Goal: Task Accomplishment & Management: Manage account settings

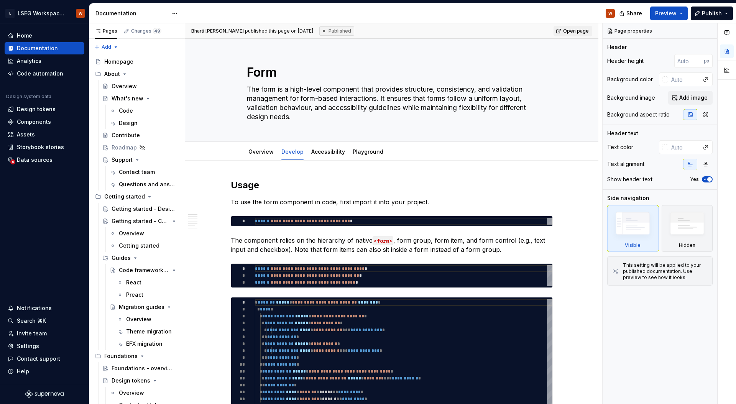
type textarea "*"
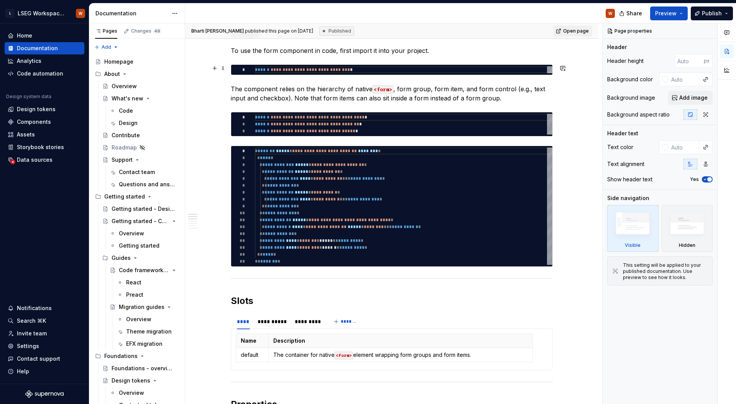
scroll to position [161, 0]
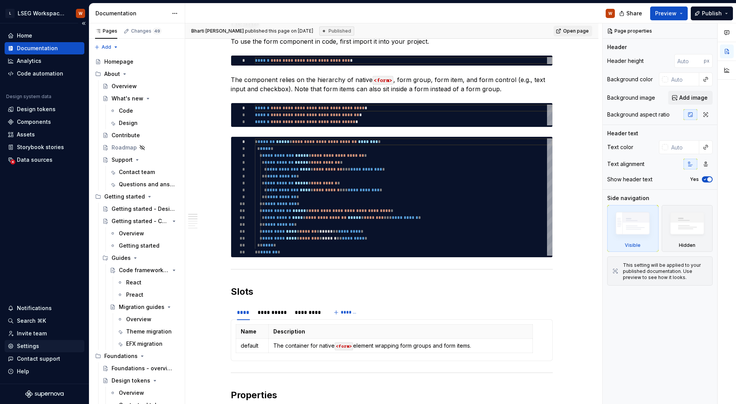
click at [35, 345] on div "Settings" at bounding box center [28, 346] width 22 height 8
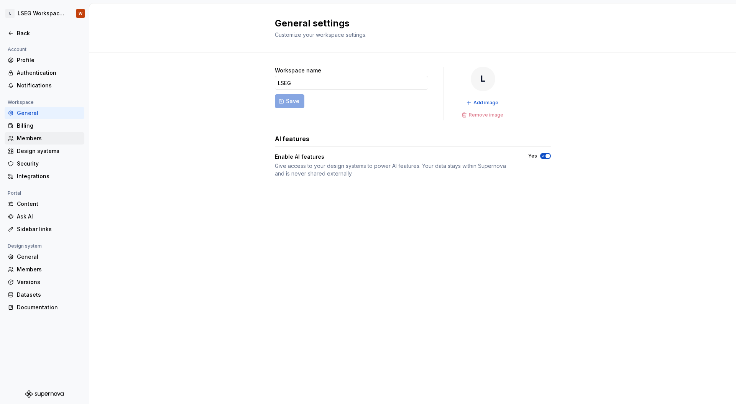
click at [49, 141] on div "Members" at bounding box center [49, 139] width 64 height 8
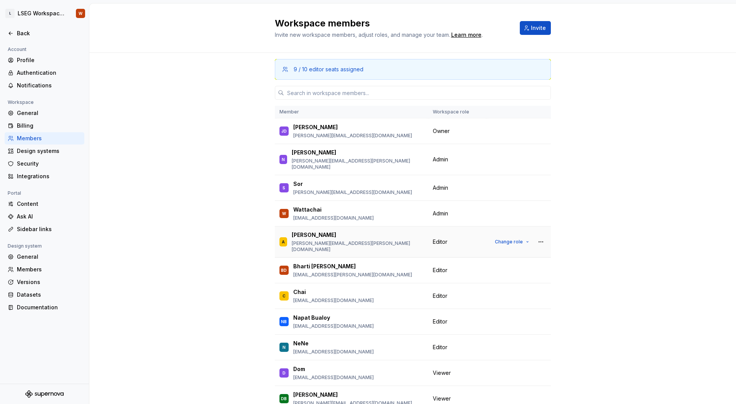
scroll to position [207, 0]
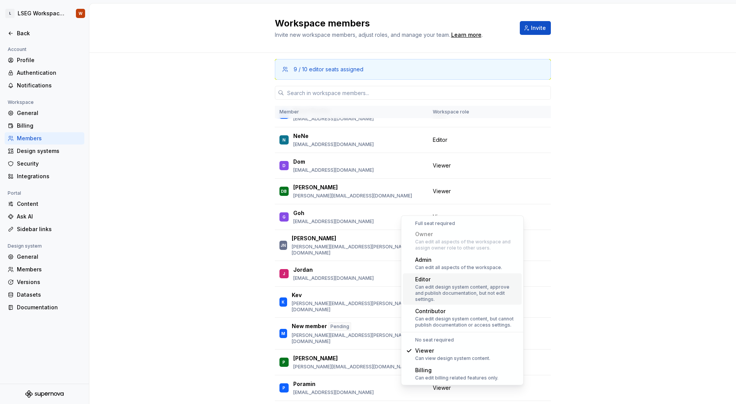
click at [460, 283] on div "Editor Can edit design system content, approve and publish documentation, but n…" at bounding box center [467, 289] width 104 height 27
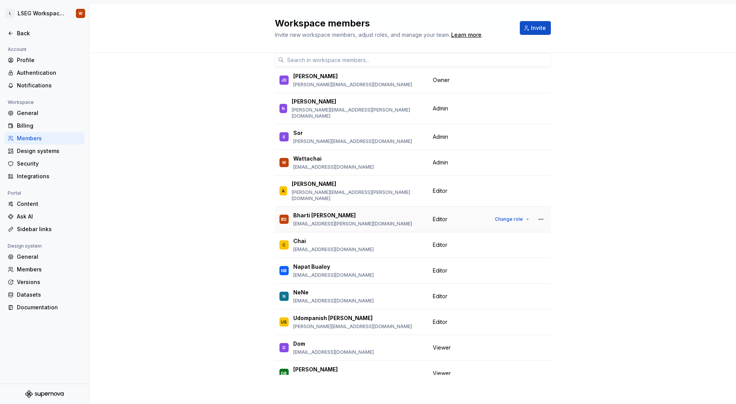
scroll to position [0, 0]
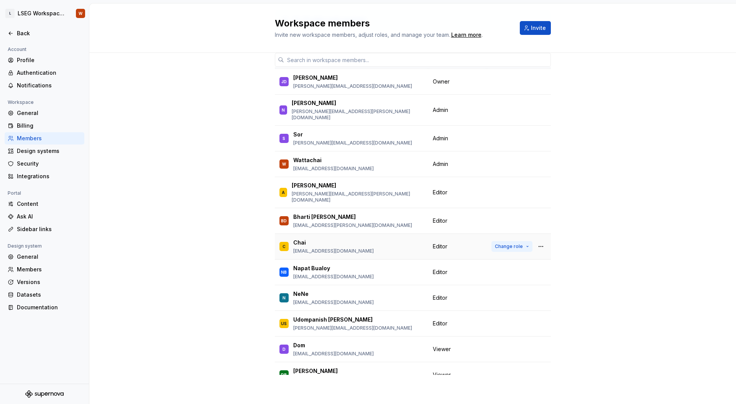
click at [501, 241] on button "Change role" at bounding box center [512, 246] width 41 height 11
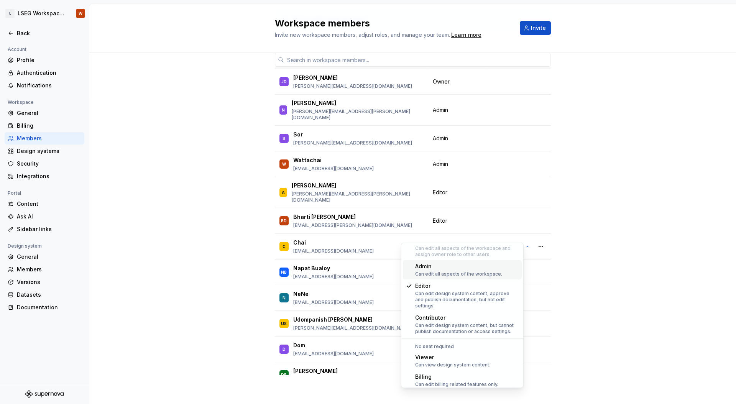
scroll to position [25, 0]
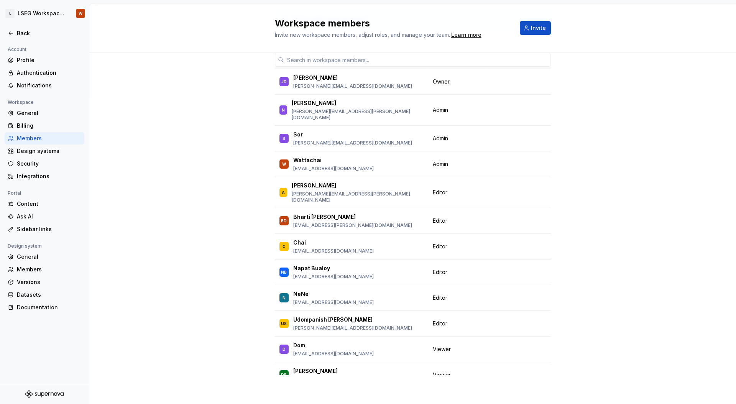
click at [583, 225] on div "10 / 10 editor seats assigned Member Workspace role JD [PERSON_NAME] [PERSON_NA…" at bounding box center [412, 203] width 647 height 401
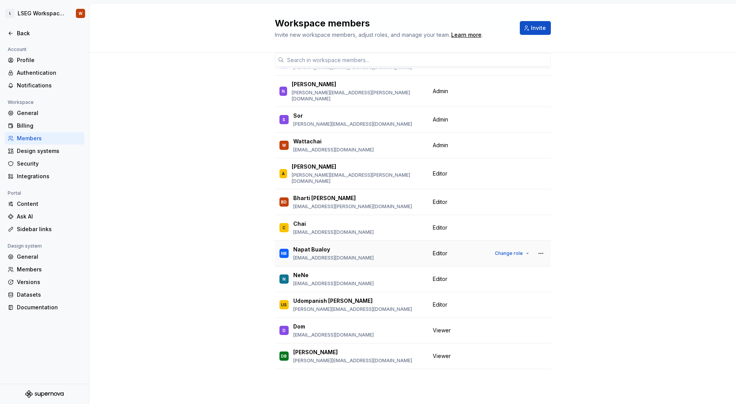
scroll to position [19, 0]
click at [502, 250] on span "Change role" at bounding box center [509, 253] width 28 height 6
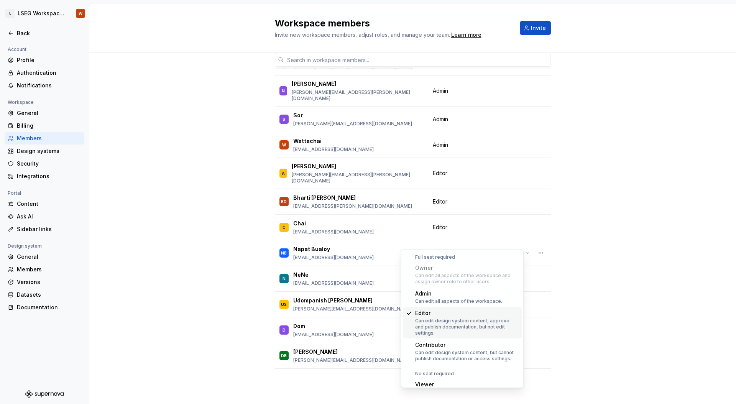
scroll to position [31, 0]
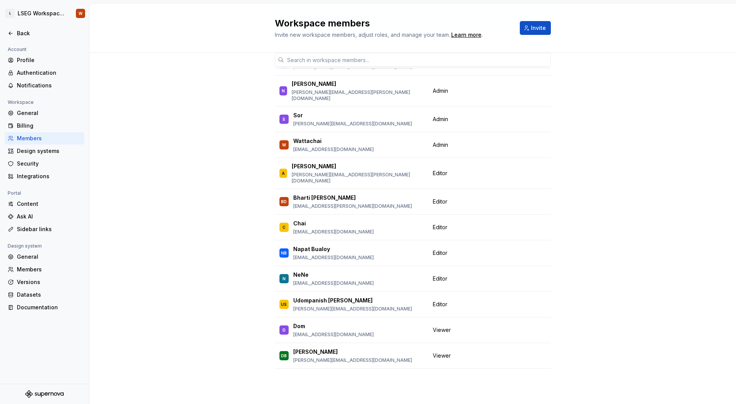
click at [590, 280] on div "10 / 10 editor seats assigned Member Workspace role JD [PERSON_NAME] [PERSON_NA…" at bounding box center [412, 203] width 647 height 401
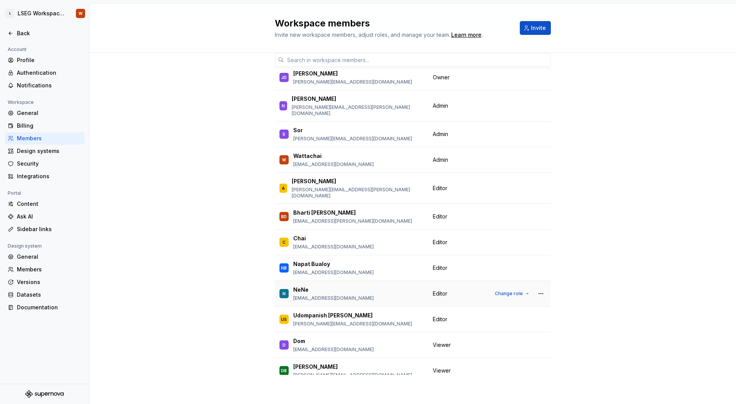
scroll to position [10, 0]
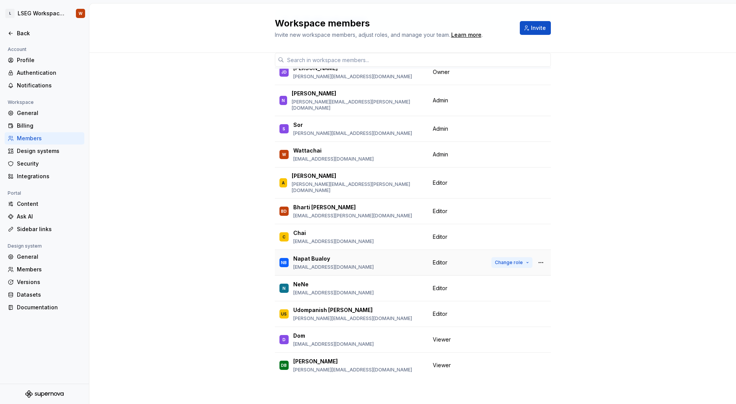
click at [495, 260] on span "Change role" at bounding box center [509, 263] width 28 height 6
click at [567, 252] on div "10 / 10 editor seats assigned Member Workspace role JD [PERSON_NAME] [PERSON_NA…" at bounding box center [412, 203] width 647 height 401
click at [505, 260] on span "Change role" at bounding box center [509, 263] width 28 height 6
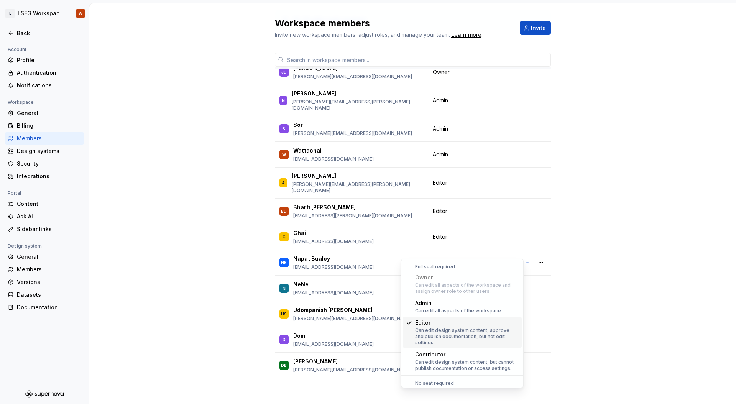
scroll to position [41, 0]
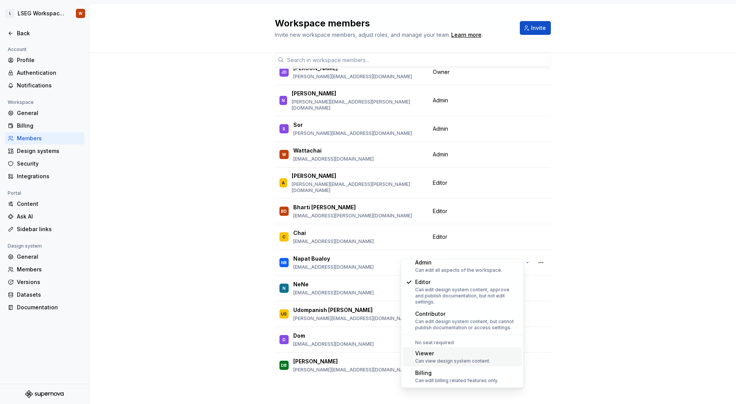
click at [440, 356] on div "Viewer" at bounding box center [452, 354] width 75 height 8
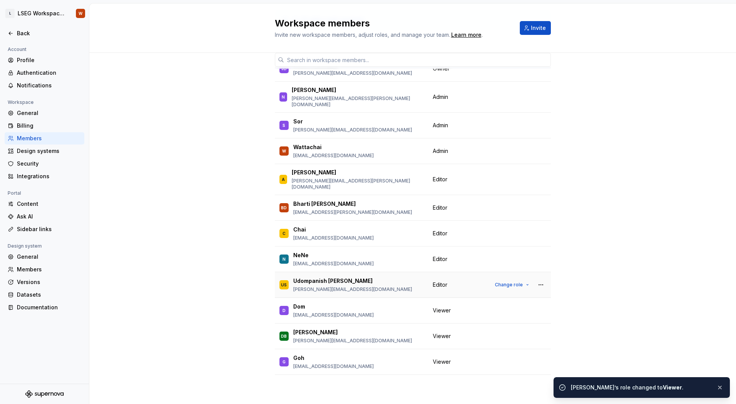
scroll to position [19, 0]
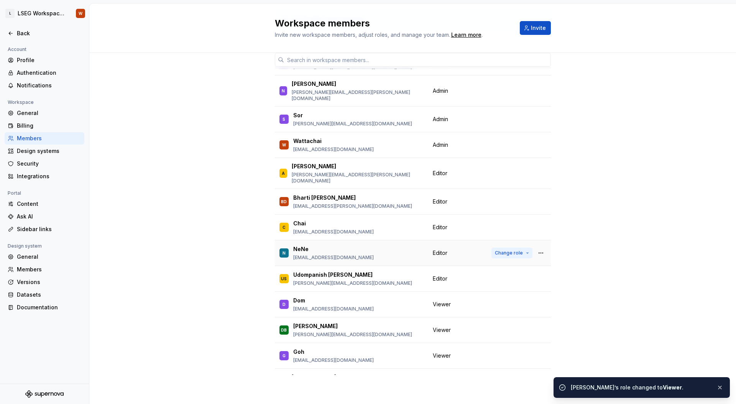
click at [506, 250] on span "Change role" at bounding box center [509, 253] width 28 height 6
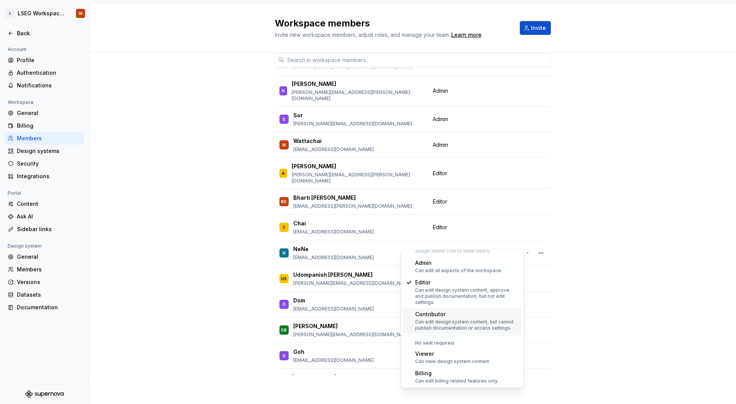
scroll to position [31, 0]
click at [442, 360] on div "Can view design system content." at bounding box center [452, 361] width 75 height 6
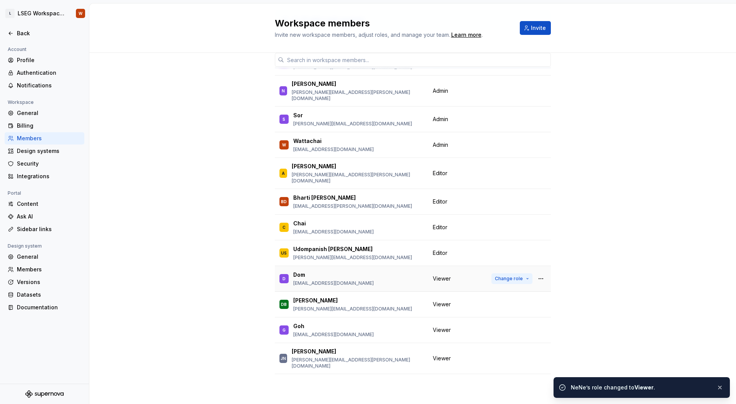
click at [504, 293] on tbody "JD [PERSON_NAME] [PERSON_NAME][EMAIL_ADDRESS][DOMAIN_NAME] Owner N Nathan [EMAI…" at bounding box center [413, 320] width 276 height 541
click at [495, 276] on span "Change role" at bounding box center [509, 279] width 28 height 6
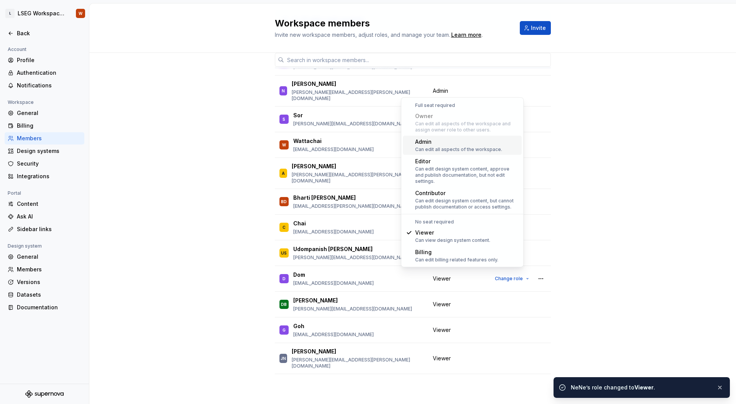
click at [450, 143] on div "Admin" at bounding box center [458, 142] width 87 height 8
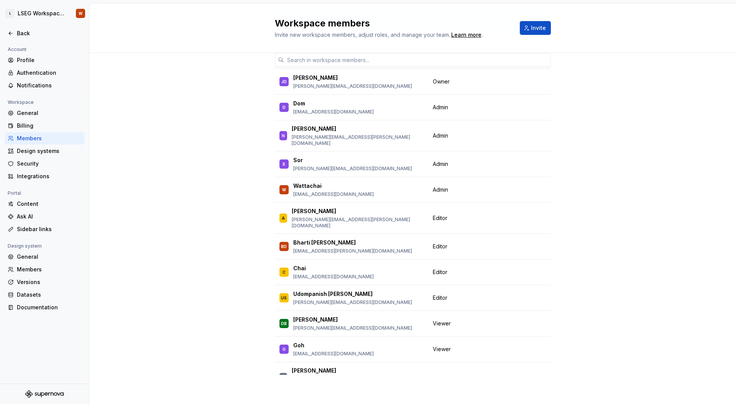
scroll to position [0, 0]
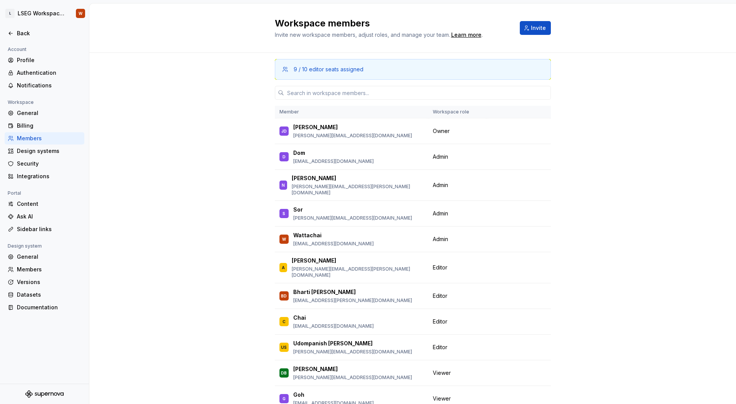
click at [203, 106] on div "9 / 10 editor seats assigned Member Workspace role JD [PERSON_NAME] [PERSON_NAM…" at bounding box center [412, 253] width 647 height 401
